Goal: Find contact information: Find contact information

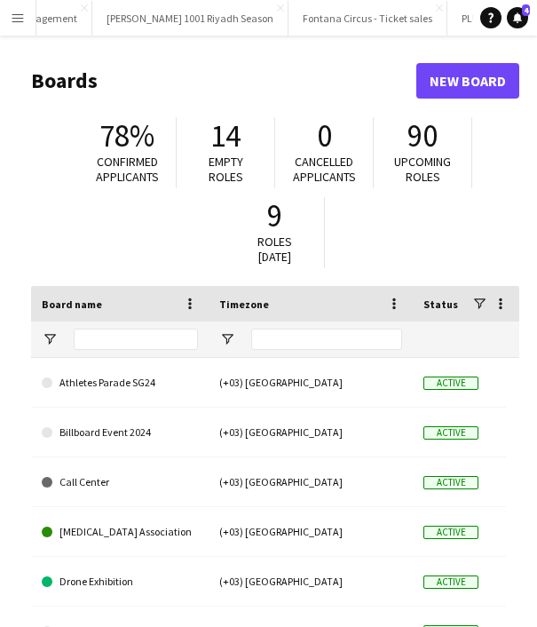
scroll to position [0, 914]
click at [418, 23] on button "PLUMA25 - SEP Close" at bounding box center [465, 18] width 95 height 35
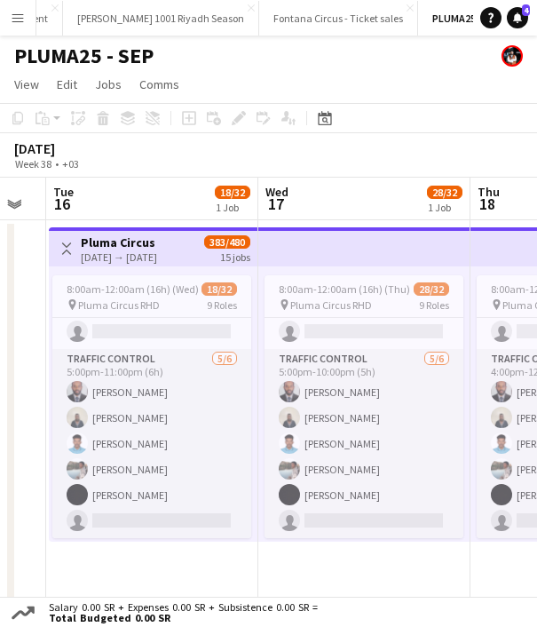
click at [134, 425] on app-card-role "Traffic Control [DATE] 5:00pm-11:00pm (6h) [PERSON_NAME] Tingari Abobakr Addulr…" at bounding box center [151, 443] width 199 height 189
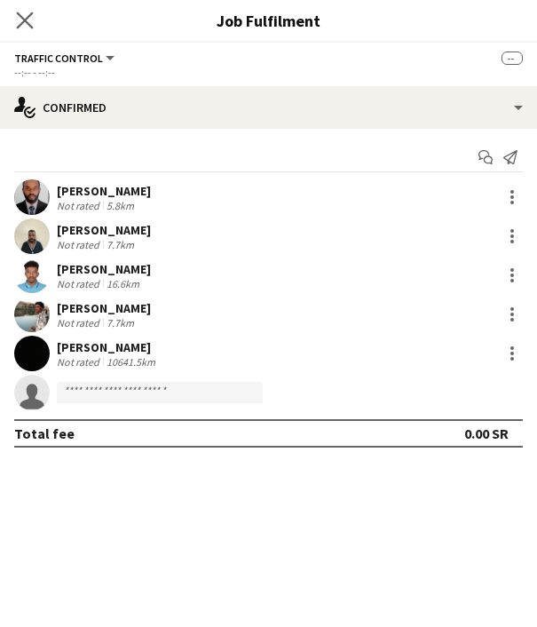
click at [22, 8] on app-icon "Close pop-in" at bounding box center [25, 21] width 26 height 26
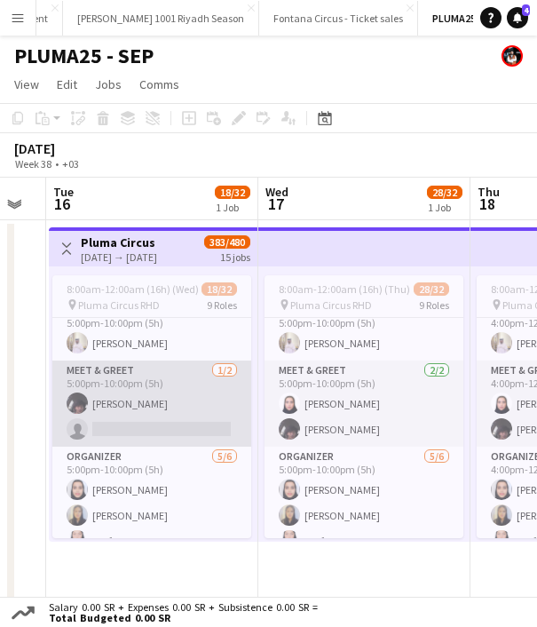
click at [163, 407] on app-card-role "Meet & Greet [DATE] 5:00pm-10:00pm (5h) [PERSON_NAME] single-neutral-actions" at bounding box center [151, 403] width 199 height 86
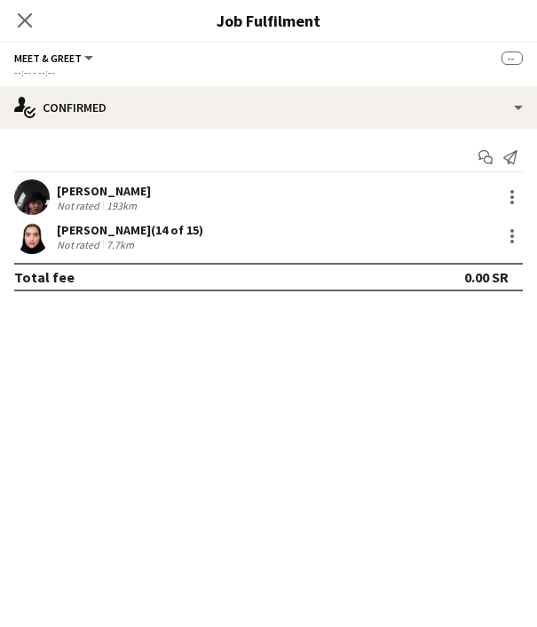
click at [104, 186] on div "[PERSON_NAME]" at bounding box center [104, 191] width 94 height 16
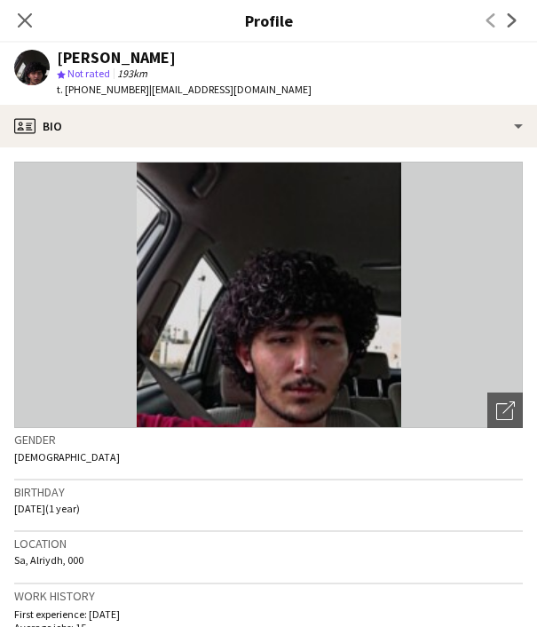
click at [120, 51] on div "[PERSON_NAME]" at bounding box center [116, 58] width 119 height 16
copy div "[PERSON_NAME]"
click at [28, 22] on icon at bounding box center [24, 20] width 17 height 17
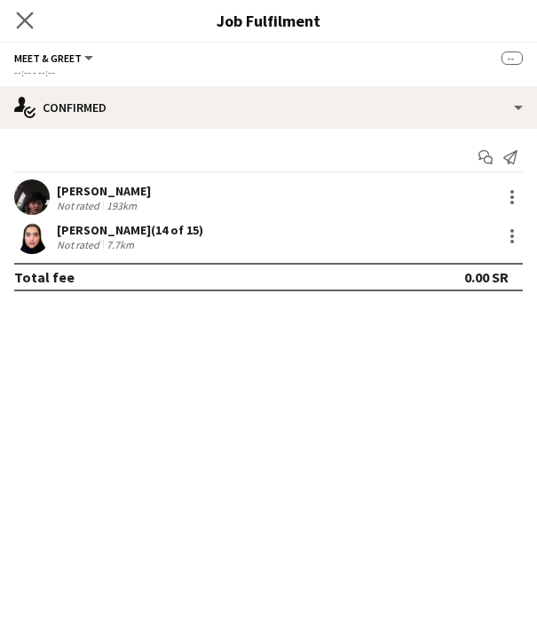
click at [34, 27] on app-icon "Close pop-in" at bounding box center [25, 21] width 26 height 26
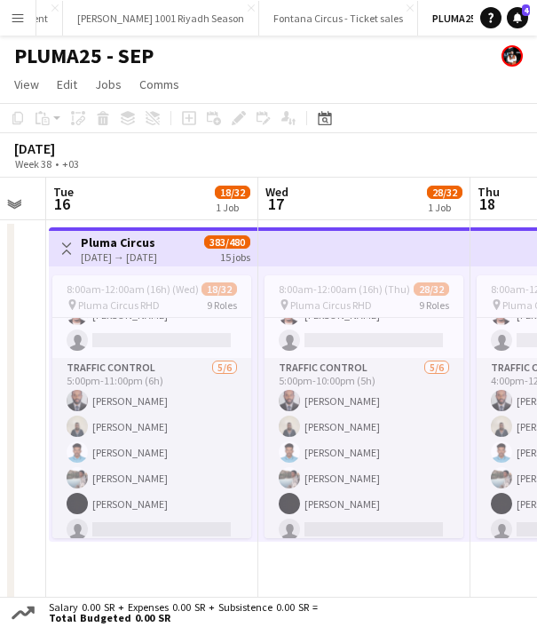
click at [124, 436] on app-card-role "Traffic Control [DATE] 5:00pm-11:00pm (6h) [PERSON_NAME] Tingari Abobakr Addulr…" at bounding box center [151, 452] width 199 height 189
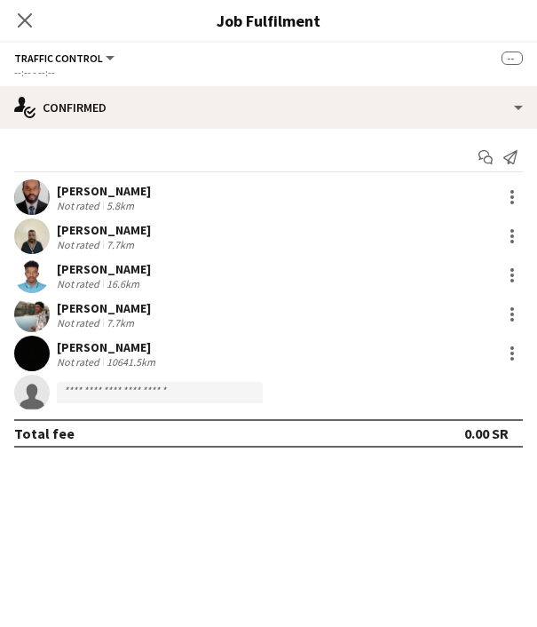
click at [111, 191] on div "[PERSON_NAME]" at bounding box center [104, 191] width 94 height 16
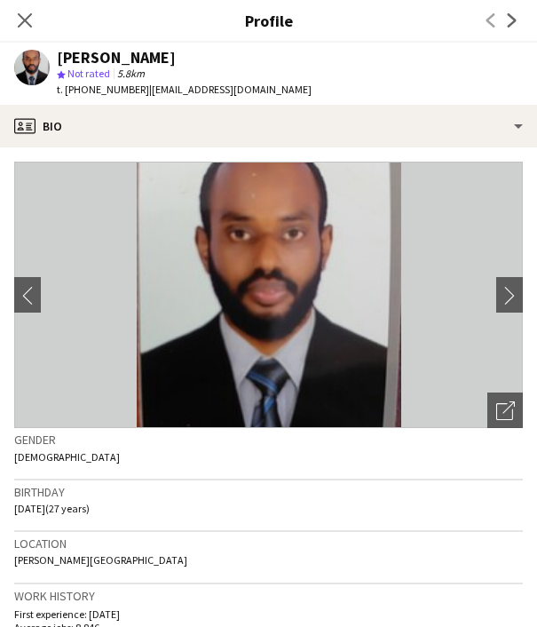
click at [119, 59] on div "[PERSON_NAME]" at bounding box center [116, 58] width 119 height 16
copy div "[PERSON_NAME]"
click at [33, 12] on icon "Close pop-in" at bounding box center [24, 20] width 17 height 17
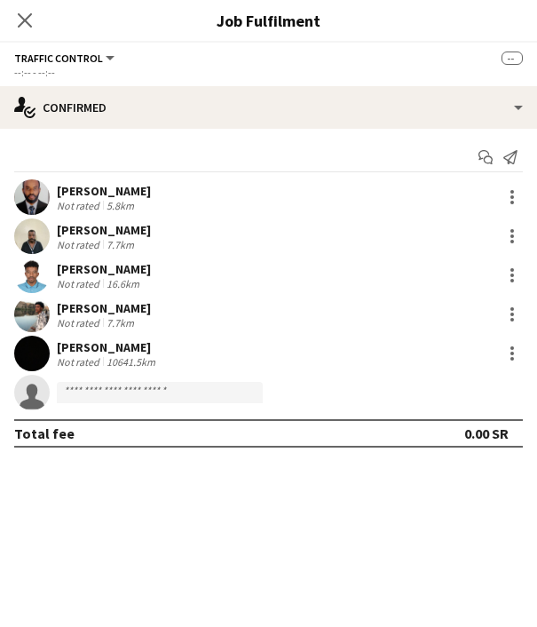
click at [70, 231] on div "[PERSON_NAME]" at bounding box center [104, 230] width 94 height 16
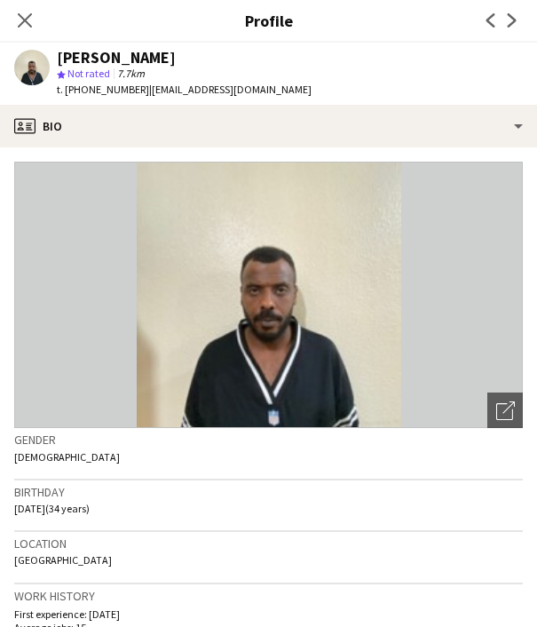
click at [115, 55] on div "[PERSON_NAME]" at bounding box center [116, 58] width 119 height 16
copy div "[PERSON_NAME]"
click at [27, 20] on icon "Close pop-in" at bounding box center [24, 20] width 17 height 17
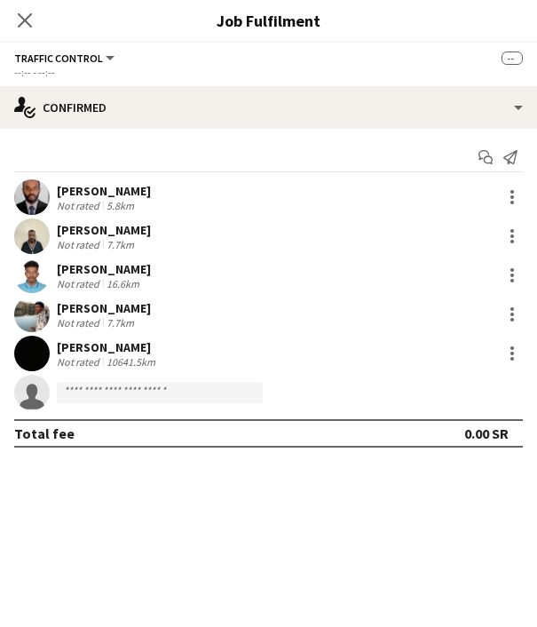
click at [72, 306] on div "[PERSON_NAME]" at bounding box center [104, 308] width 94 height 16
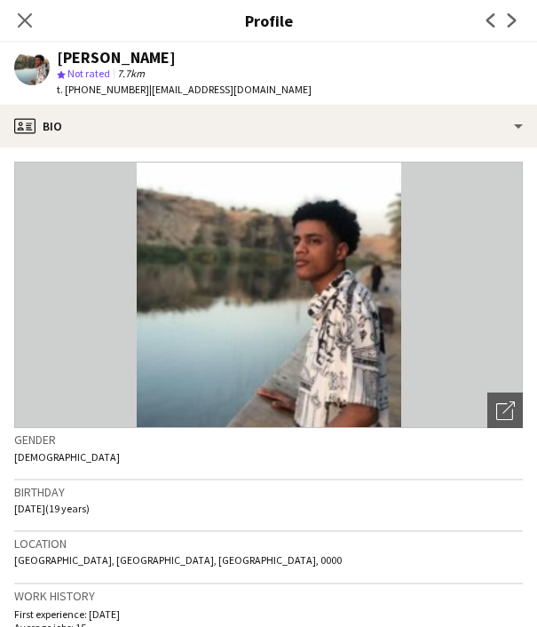
click at [115, 55] on div "[PERSON_NAME]" at bounding box center [116, 58] width 119 height 16
copy div "[PERSON_NAME]"
click at [27, 17] on icon at bounding box center [24, 20] width 17 height 17
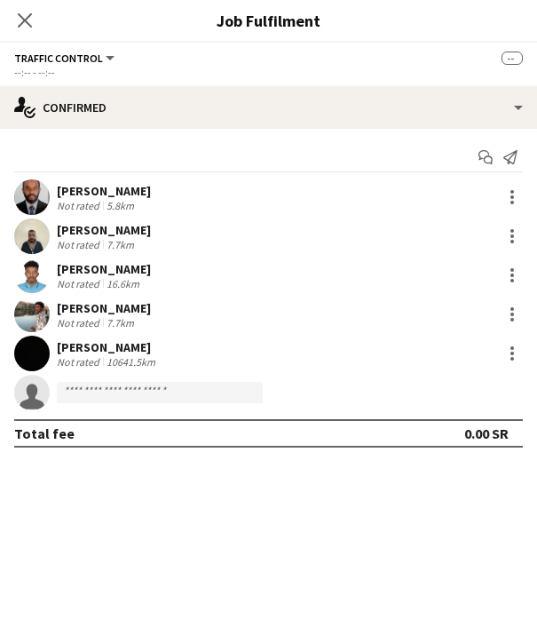
click at [114, 344] on div "[PERSON_NAME]" at bounding box center [108, 347] width 102 height 16
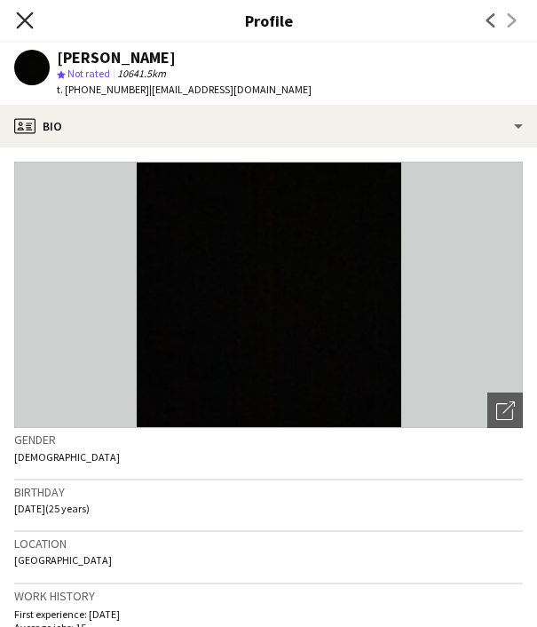
click at [23, 15] on icon "Close pop-in" at bounding box center [24, 20] width 17 height 17
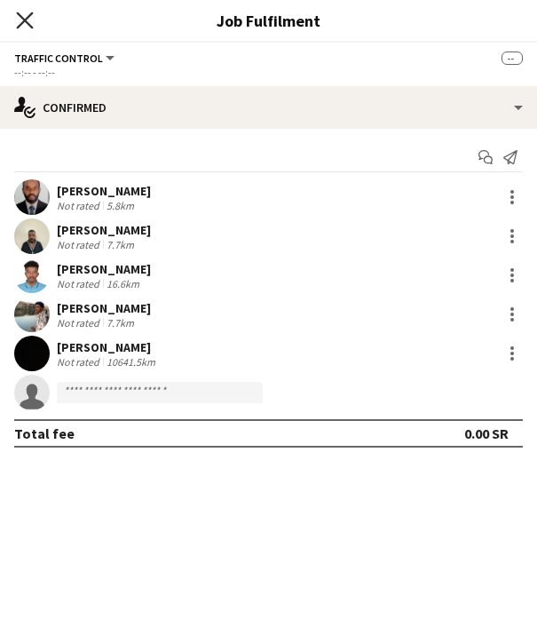
click at [30, 28] on icon "Close pop-in" at bounding box center [24, 20] width 17 height 17
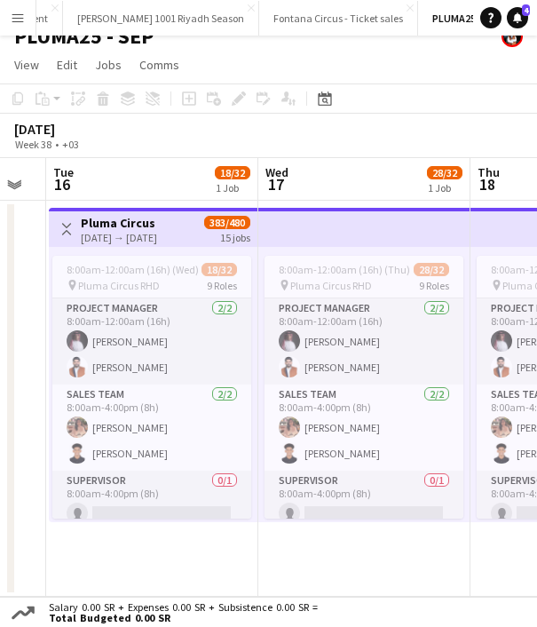
scroll to position [182, 0]
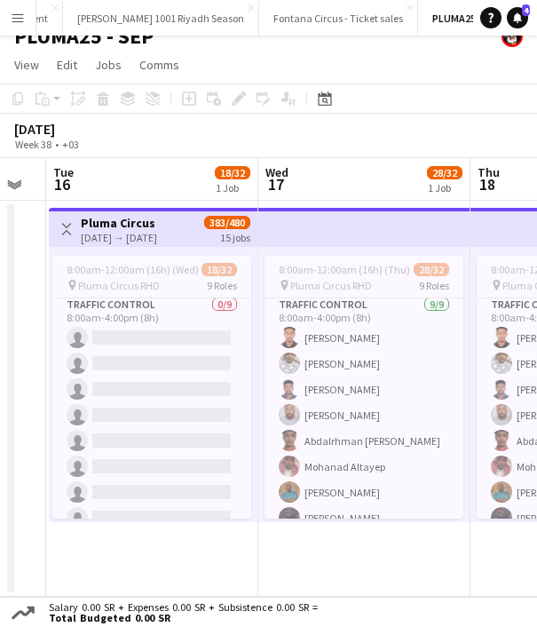
click at [87, 439] on app-card-role "Traffic Control 0/9 8:00am-4:00pm (8h) single-neutral-actions single-neutral-ac…" at bounding box center [151, 428] width 199 height 266
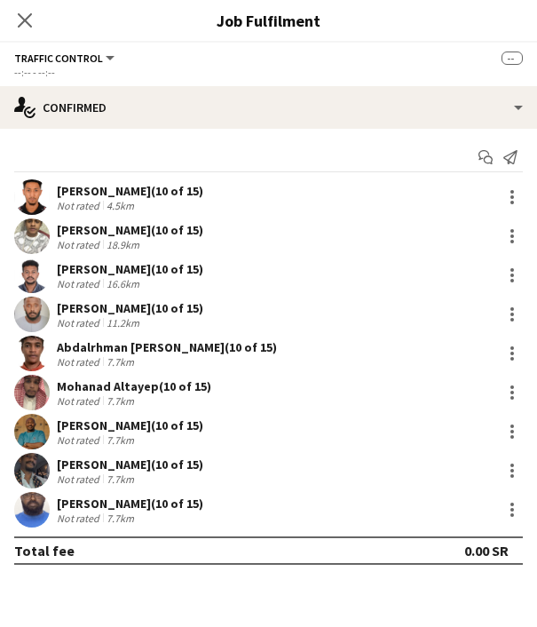
click at [87, 429] on div "[PERSON_NAME] (10 of 15)" at bounding box center [130, 425] width 146 height 16
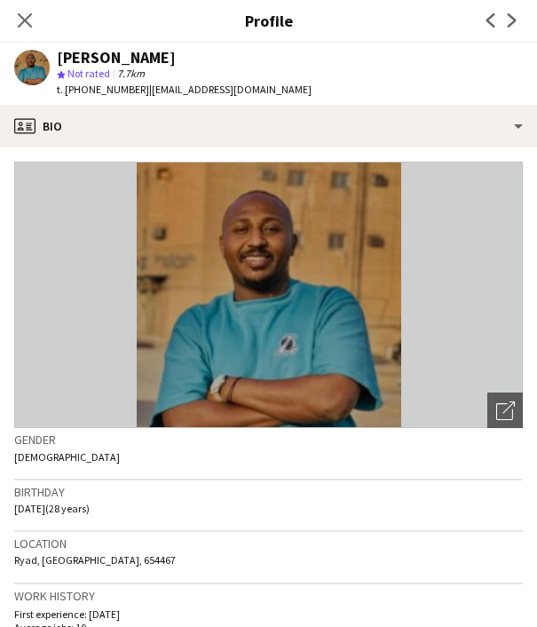
click at [110, 59] on div "[PERSON_NAME]" at bounding box center [116, 58] width 119 height 16
copy div "[PERSON_NAME]"
click at [28, 18] on icon at bounding box center [24, 20] width 17 height 17
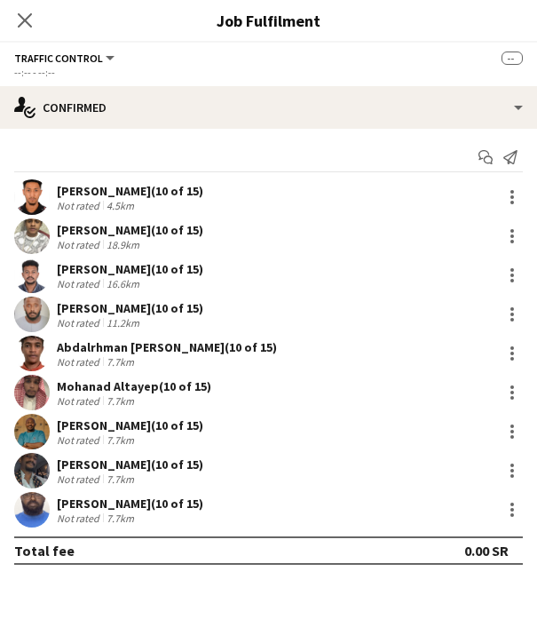
click at [60, 464] on div "[PERSON_NAME] (10 of 15)" at bounding box center [130, 464] width 146 height 16
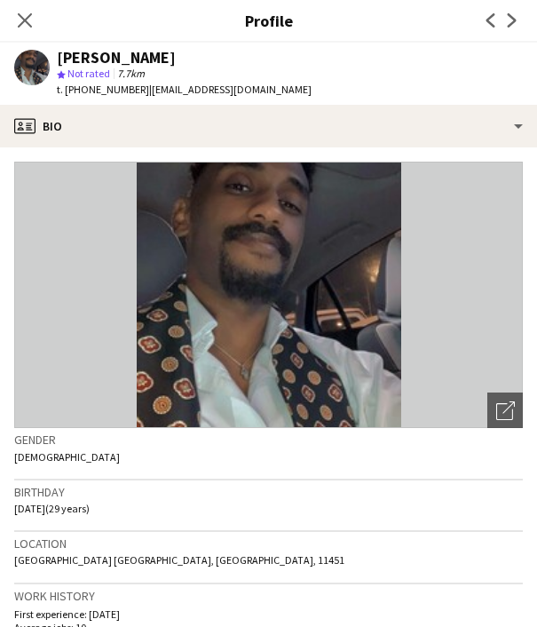
click at [122, 57] on div "[PERSON_NAME]" at bounding box center [116, 58] width 119 height 16
copy div "[PERSON_NAME]"
click at [27, 18] on icon at bounding box center [24, 20] width 17 height 17
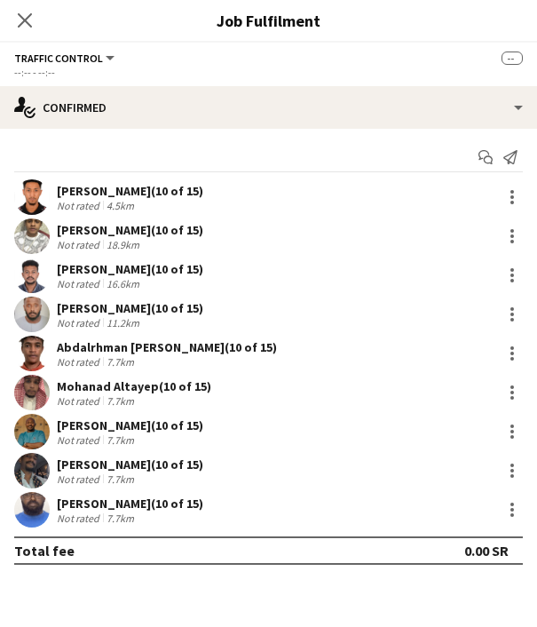
click at [50, 500] on div "[PERSON_NAME] (10 of 15) Not rated 7.7km" at bounding box center [268, 510] width 537 height 36
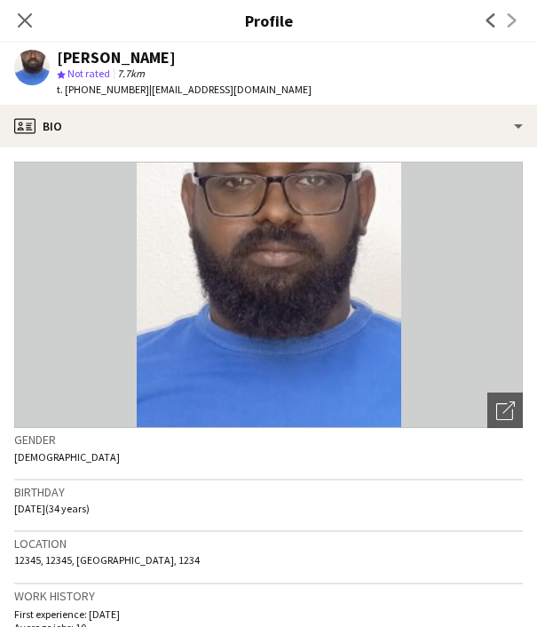
click at [122, 56] on div "[PERSON_NAME]" at bounding box center [116, 58] width 119 height 16
copy div "[PERSON_NAME]"
click at [27, 20] on icon at bounding box center [24, 20] width 17 height 17
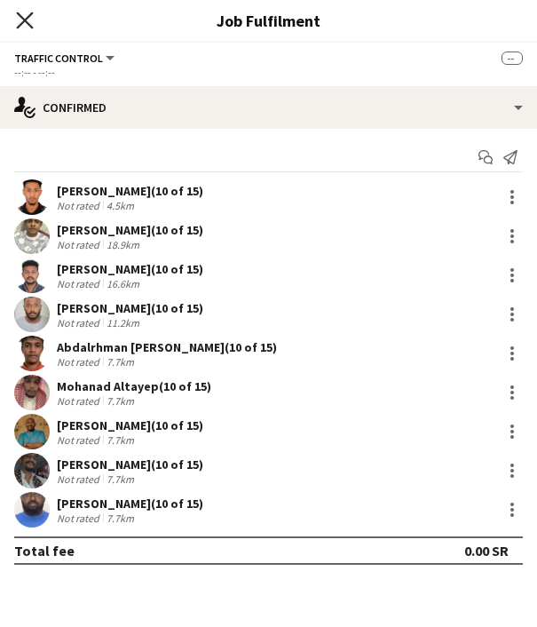
click at [26, 20] on icon at bounding box center [24, 20] width 17 height 17
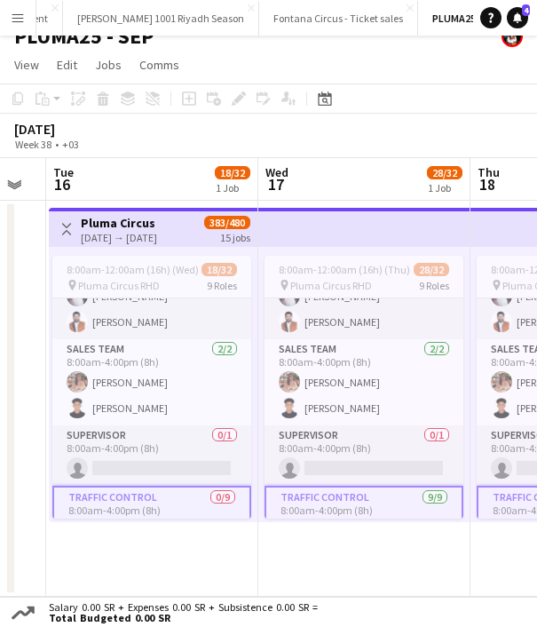
scroll to position [35, 0]
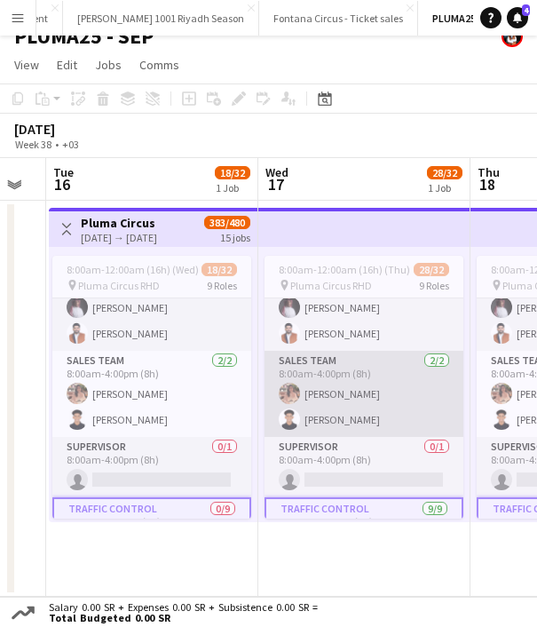
click at [309, 396] on app-card-role "Sales team [DATE] 8:00am-4:00pm (8h) [PERSON_NAME]" at bounding box center [364, 394] width 199 height 86
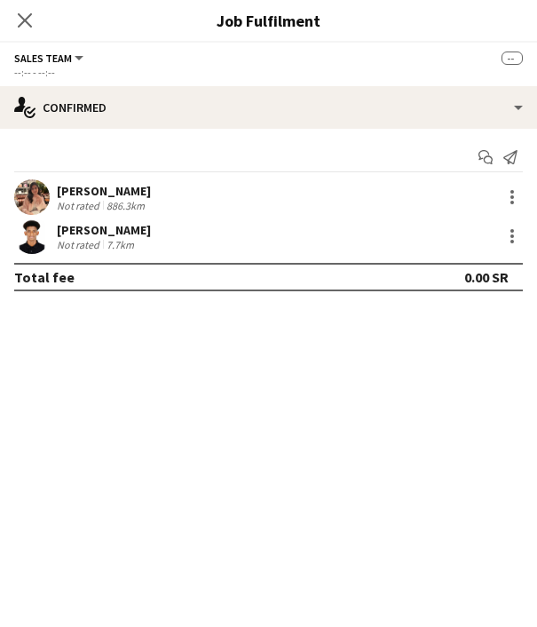
click at [79, 230] on div "[PERSON_NAME]" at bounding box center [104, 230] width 94 height 16
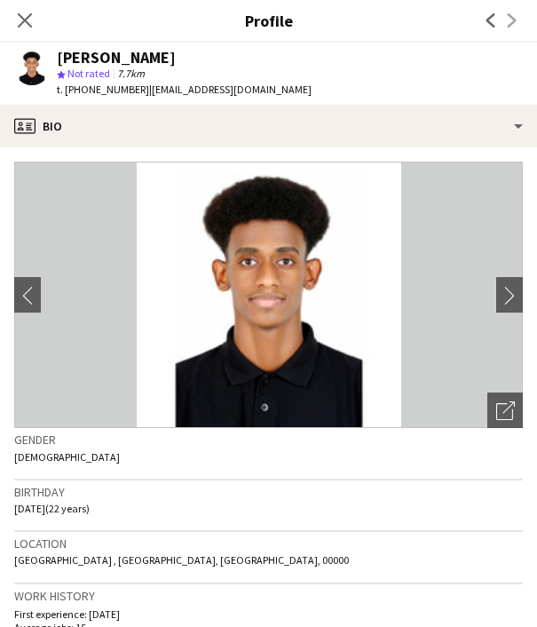
click at [90, 52] on div "[PERSON_NAME]" at bounding box center [116, 58] width 119 height 16
copy div "[PERSON_NAME]"
click at [25, 21] on icon at bounding box center [24, 20] width 17 height 17
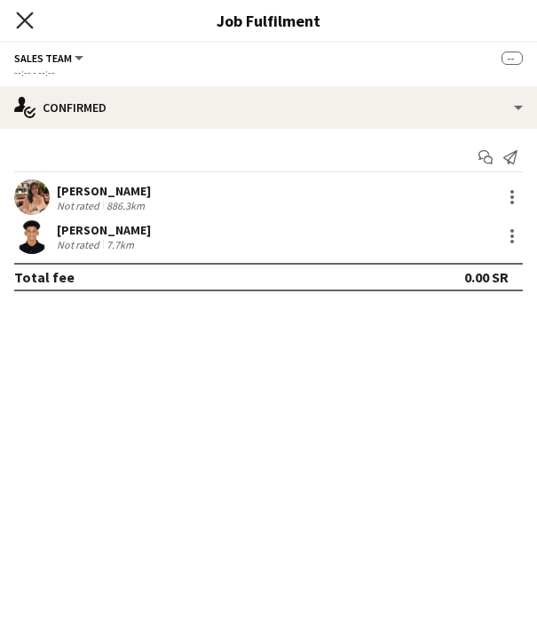
click at [24, 22] on icon at bounding box center [24, 20] width 17 height 17
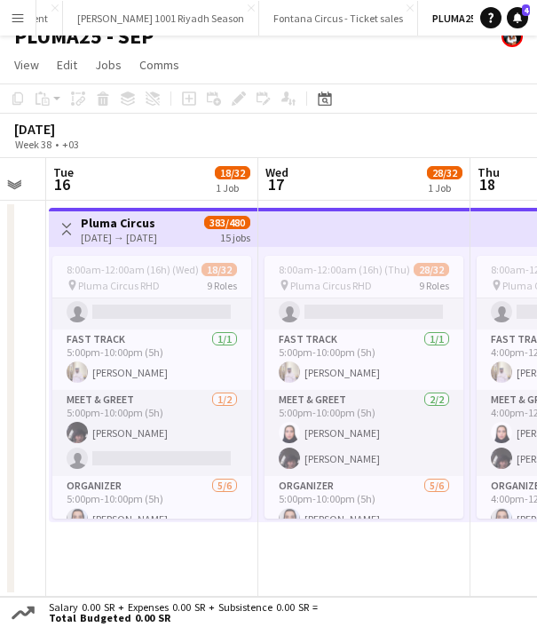
scroll to position [584, 0]
click at [179, 415] on app-card-role "Meet & Greet [DATE] 5:00pm-10:00pm (5h) [PERSON_NAME] single-neutral-actions" at bounding box center [151, 432] width 199 height 86
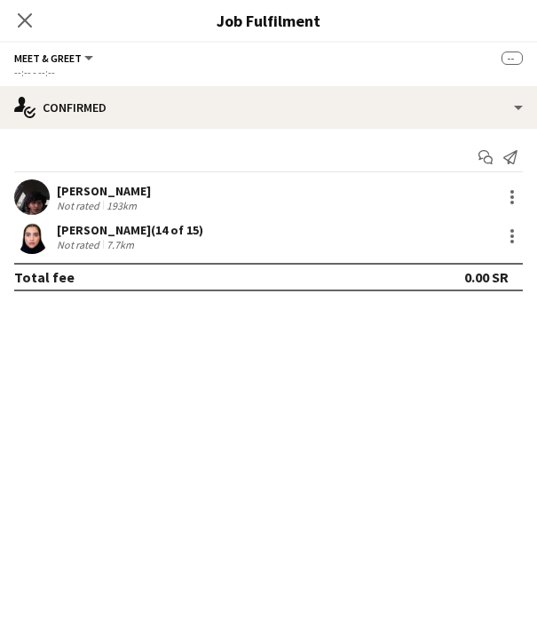
click at [86, 194] on div "[PERSON_NAME]" at bounding box center [104, 191] width 94 height 16
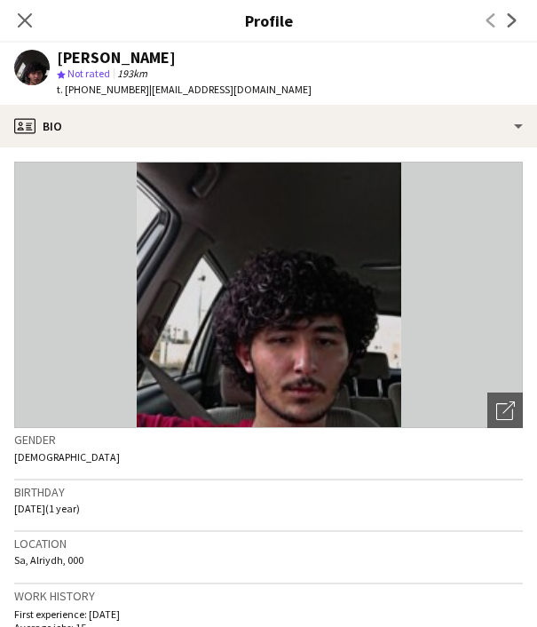
click at [95, 89] on span "t. [PHONE_NUMBER]" at bounding box center [103, 89] width 92 height 13
copy span "9660549409945"
click at [27, 15] on icon "Close pop-in" at bounding box center [24, 20] width 17 height 17
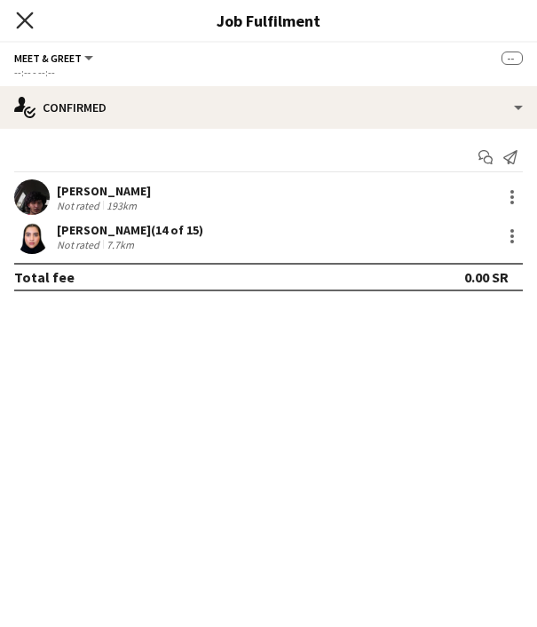
click at [28, 21] on icon at bounding box center [24, 20] width 17 height 17
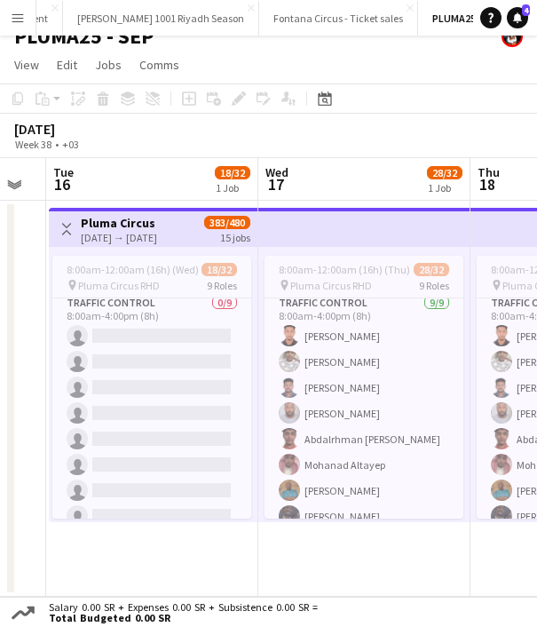
click at [125, 383] on app-card-role "Traffic Control 0/9 8:00am-4:00pm (8h) single-neutral-actions single-neutral-ac…" at bounding box center [151, 426] width 199 height 266
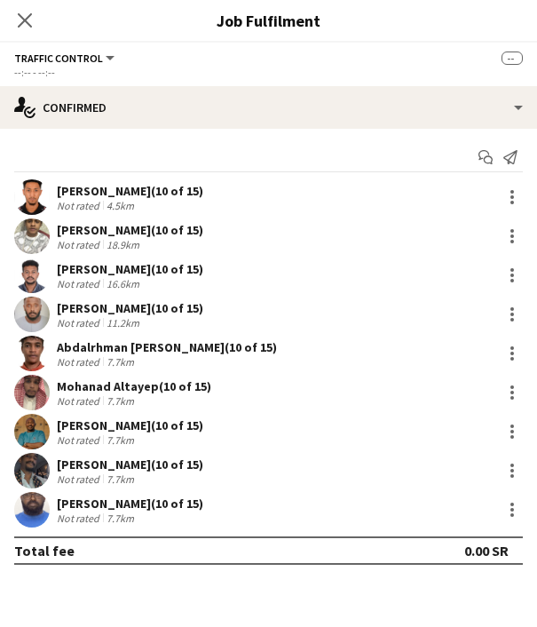
click at [102, 431] on div "[PERSON_NAME] (10 of 15)" at bounding box center [130, 425] width 146 height 16
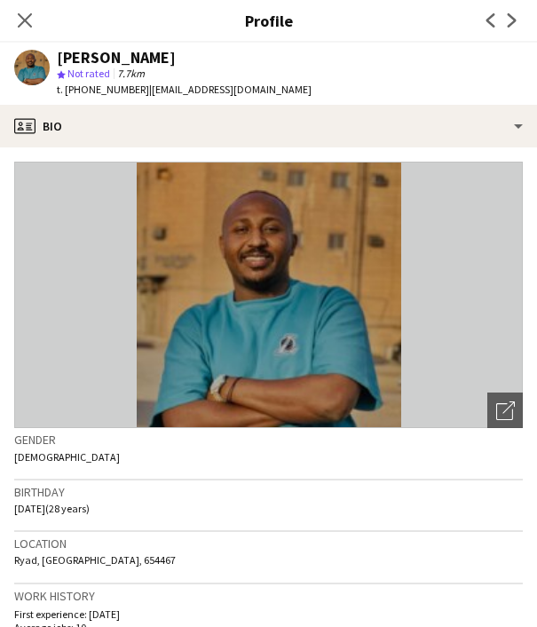
click at [104, 94] on span "t. [PHONE_NUMBER]" at bounding box center [103, 89] width 92 height 13
copy span "966533968256"
click at [21, 21] on icon "Close pop-in" at bounding box center [24, 20] width 17 height 17
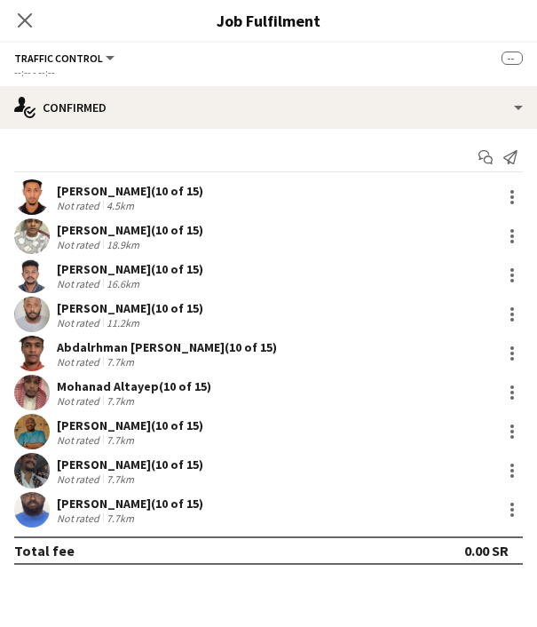
click at [102, 468] on div "[PERSON_NAME] (10 of 15)" at bounding box center [130, 464] width 146 height 16
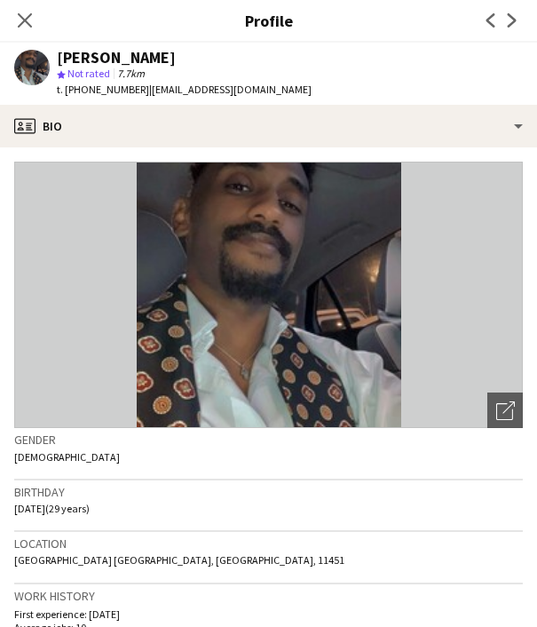
click at [110, 93] on span "t. [PHONE_NUMBER]" at bounding box center [103, 89] width 92 height 13
click at [27, 17] on icon at bounding box center [24, 20] width 17 height 17
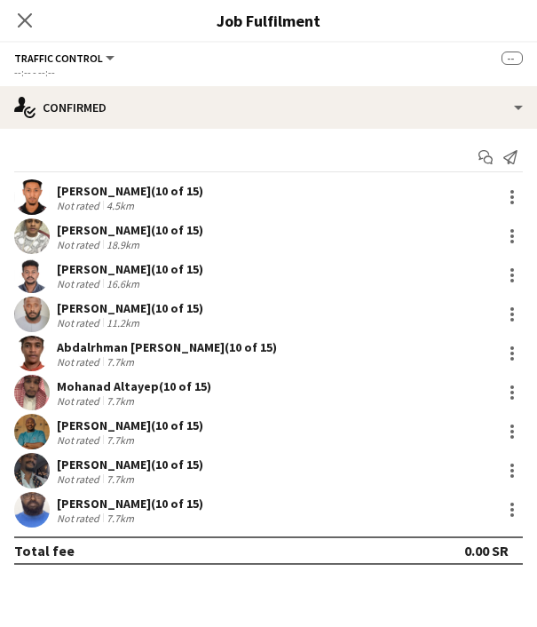
click at [88, 505] on div "[PERSON_NAME] (10 of 15)" at bounding box center [130, 503] width 146 height 16
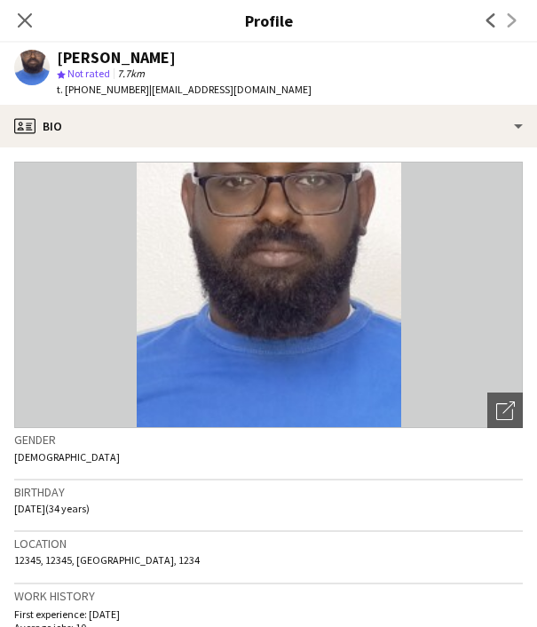
click at [107, 93] on span "t. [PHONE_NUMBER]" at bounding box center [103, 89] width 92 height 13
click at [22, 19] on icon at bounding box center [24, 20] width 17 height 17
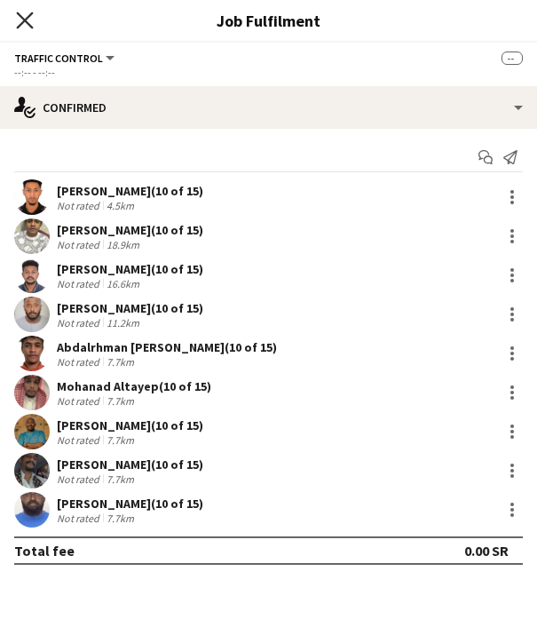
click at [28, 21] on icon "Close pop-in" at bounding box center [24, 20] width 17 height 17
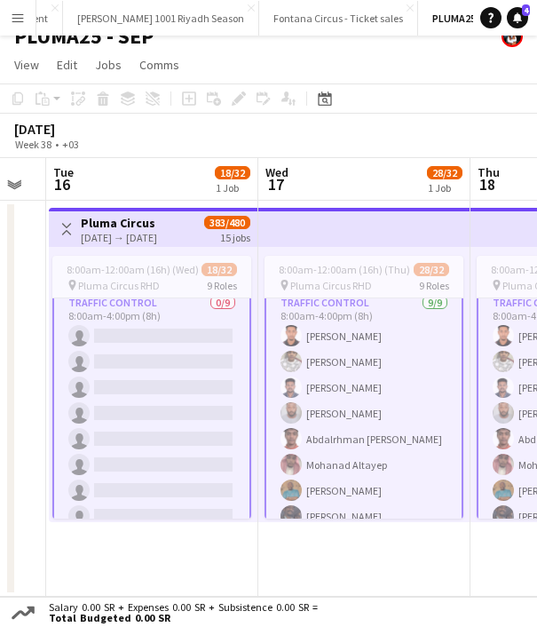
click at [197, 333] on app-card-role "Traffic Control 0/9 8:00am-4:00pm (8h) single-neutral-actions single-neutral-ac…" at bounding box center [151, 426] width 199 height 270
